Goal: Find contact information: Find contact information

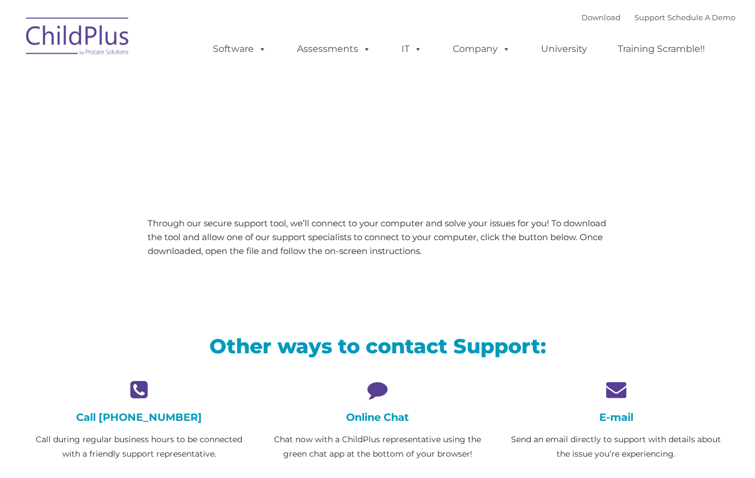
type input ""
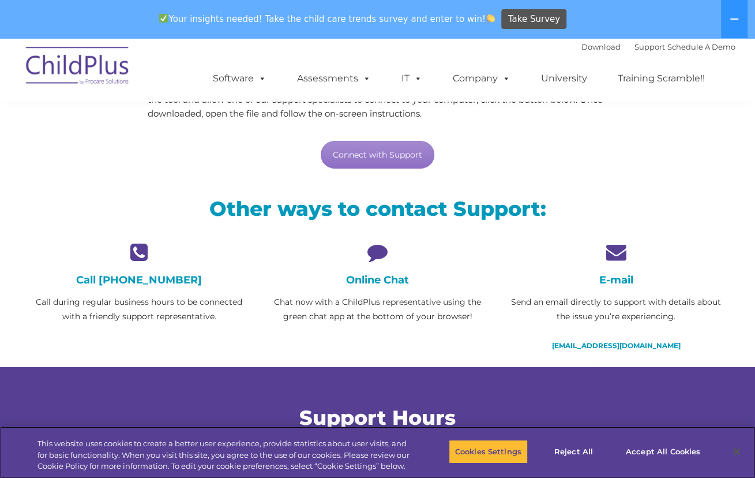
scroll to position [179, 0]
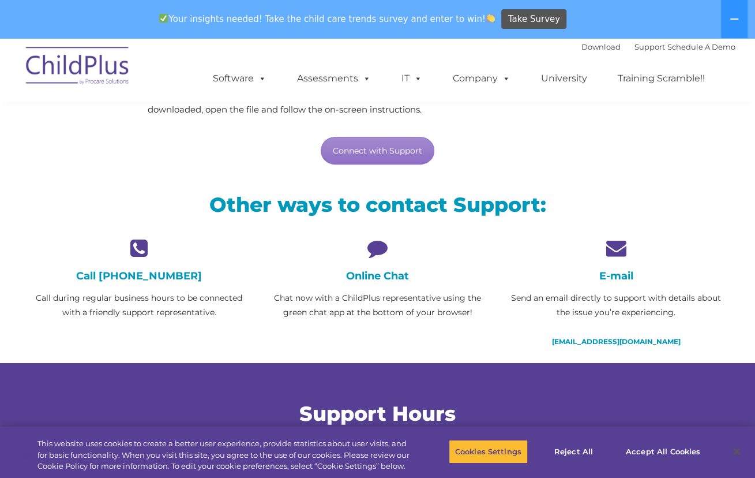
click at [136, 274] on h4 "Call [PHONE_NUMBER]" at bounding box center [139, 275] width 221 height 13
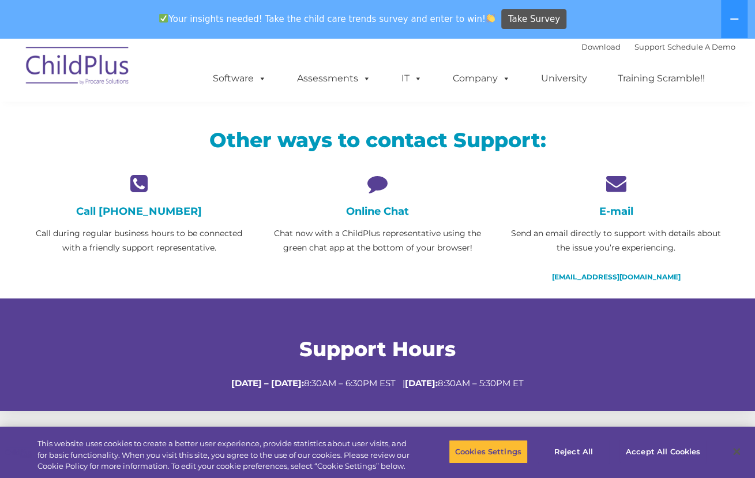
scroll to position [246, 0]
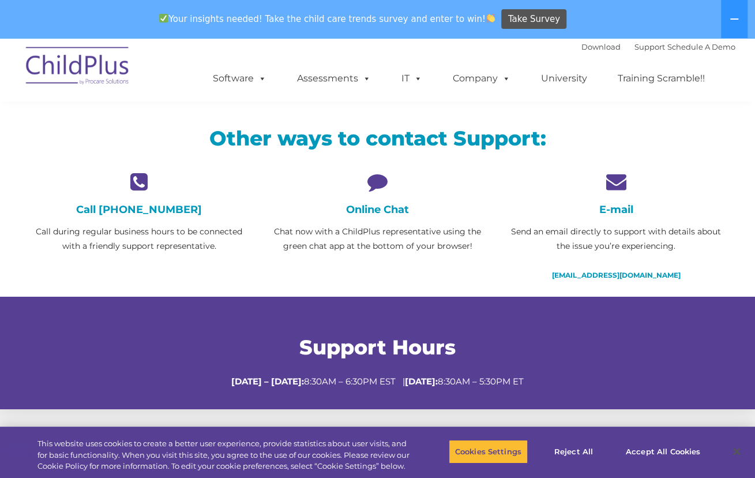
click at [127, 215] on div "Call [PHONE_NUMBER] Call during regular business hours to be connected with a f…" at bounding box center [139, 212] width 221 height 82
click at [134, 176] on icon at bounding box center [139, 181] width 221 height 20
click at [622, 182] on icon at bounding box center [615, 181] width 221 height 20
click at [623, 208] on h4 "E-mail" at bounding box center [615, 209] width 221 height 13
click at [388, 191] on div "Online Chat Chat now with a ChildPlus representative using the green chat app a…" at bounding box center [377, 212] width 221 height 82
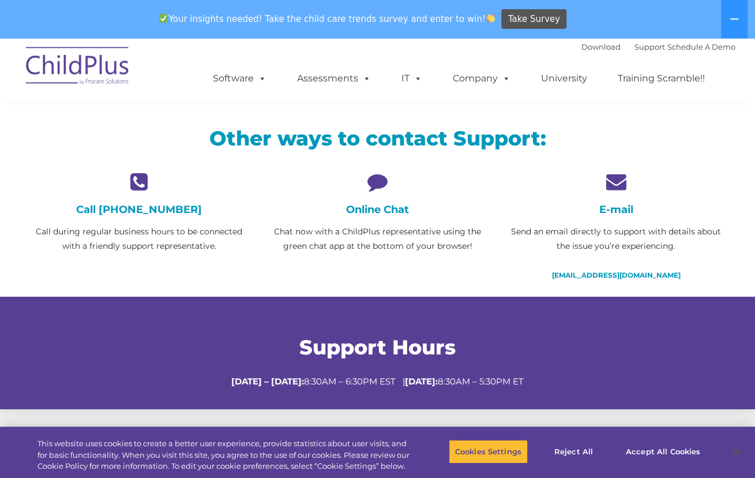
click at [388, 228] on p "Chat now with a ChildPlus representative using the green chat app at the bottom…" at bounding box center [377, 238] width 221 height 29
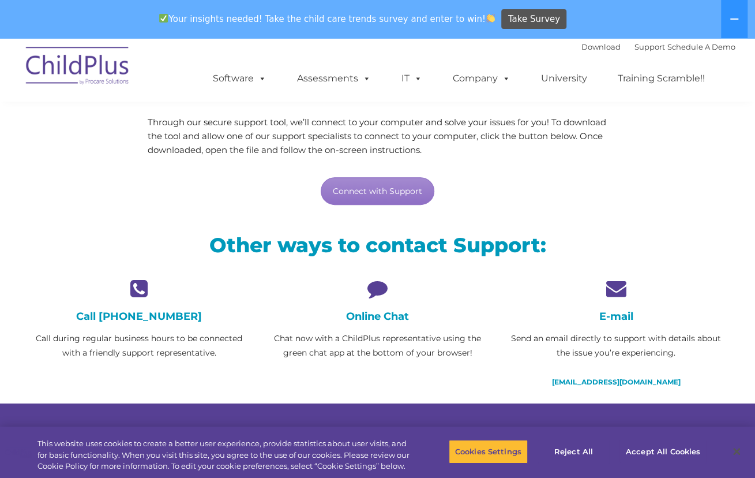
scroll to position [133, 0]
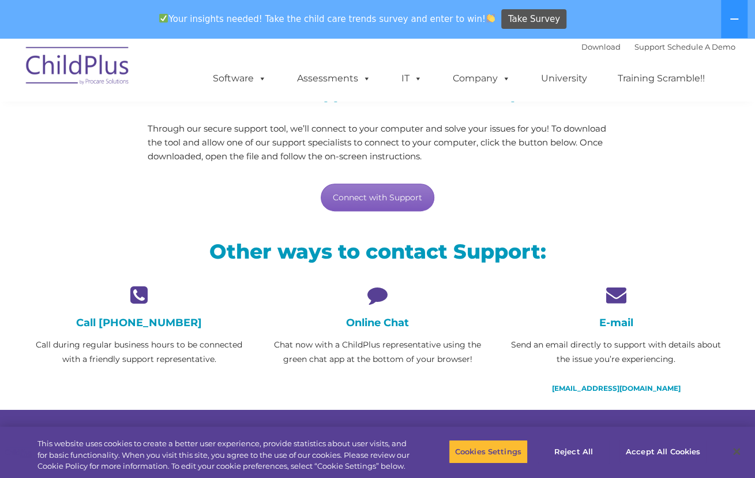
click at [346, 198] on link "Connect with Support" at bounding box center [378, 197] width 114 height 28
click at [589, 384] on link "[EMAIL_ADDRESS][DOMAIN_NAME]" at bounding box center [615, 388] width 129 height 9
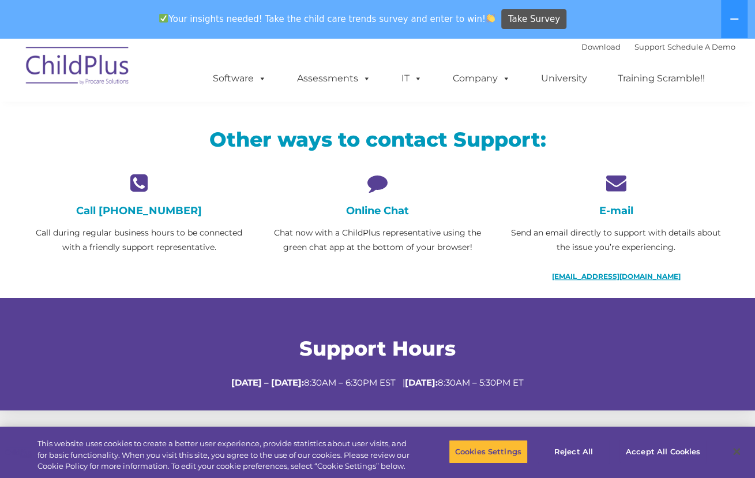
scroll to position [422, 0]
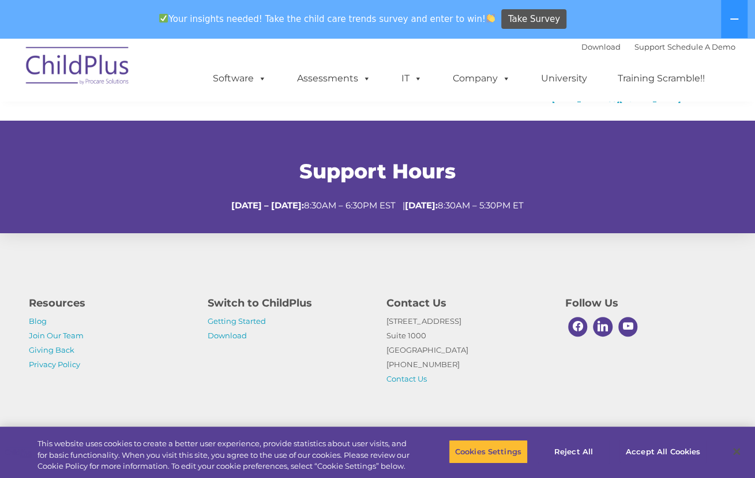
click at [726, 307] on h4 "Follow Us" at bounding box center [646, 303] width 162 height 16
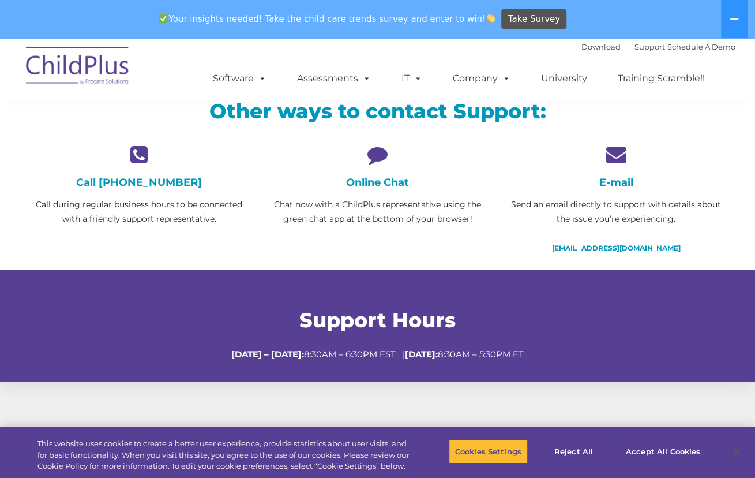
scroll to position [0, 0]
